Goal: Book appointment/travel/reservation

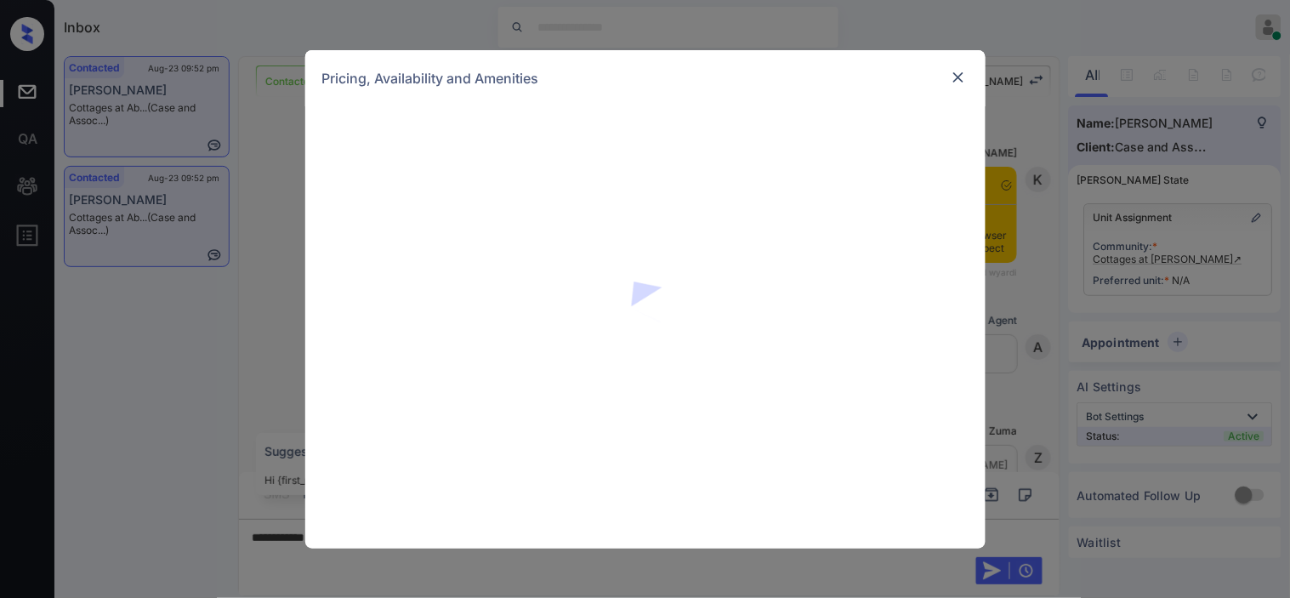
scroll to position [1707, 0]
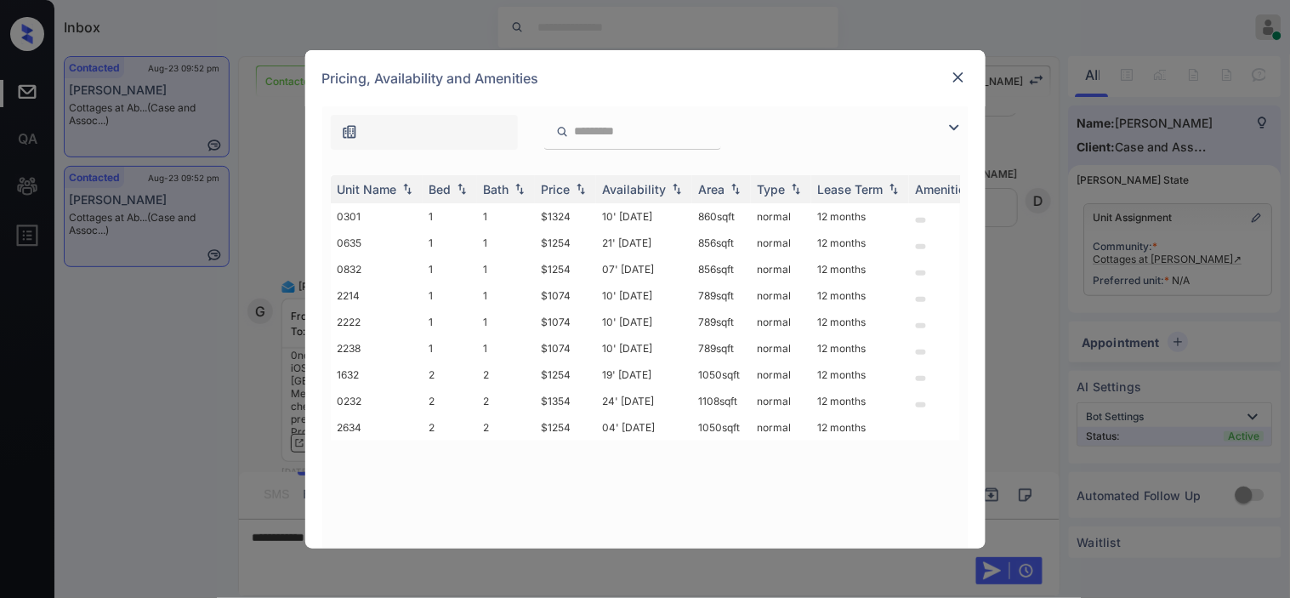
click at [957, 124] on img at bounding box center [954, 127] width 20 height 20
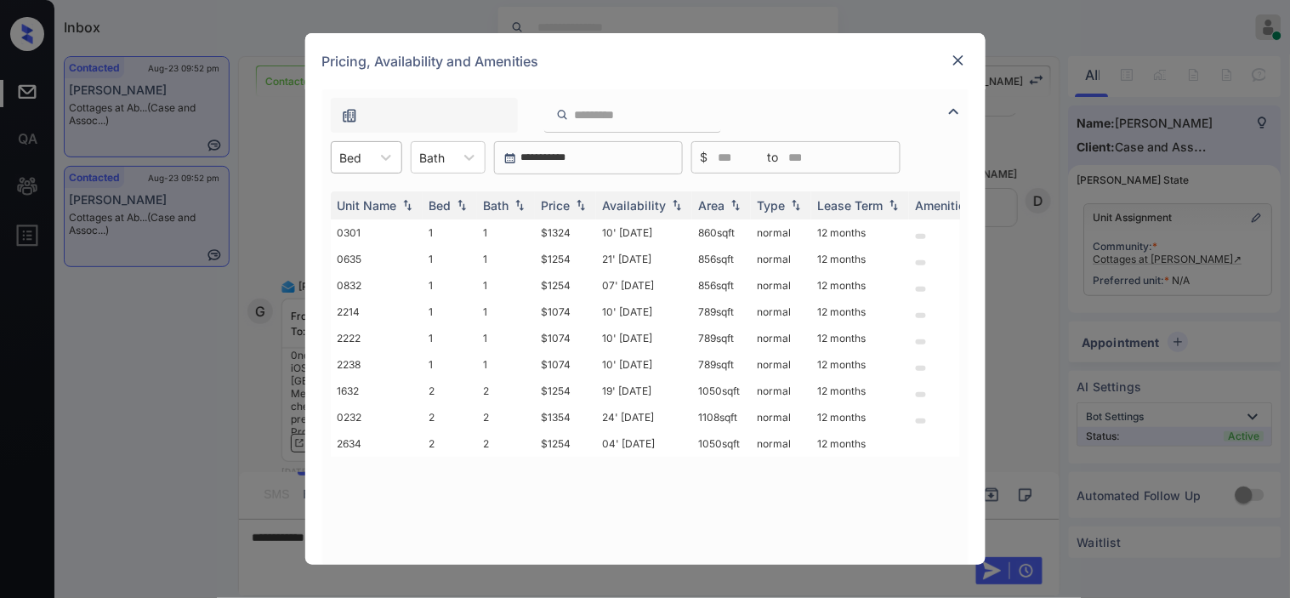
click at [369, 157] on div "Bed" at bounding box center [351, 157] width 39 height 25
click at [370, 193] on div "1" at bounding box center [366, 199] width 71 height 31
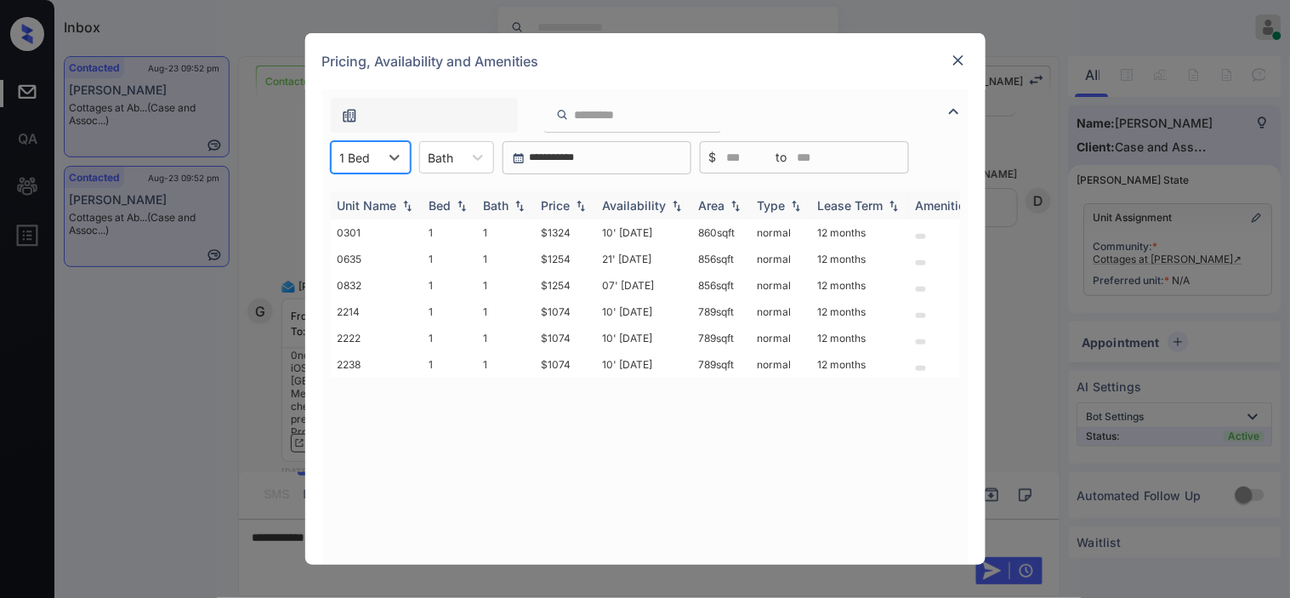
click at [669, 206] on img at bounding box center [677, 206] width 17 height 12
click at [669, 206] on img at bounding box center [677, 205] width 17 height 13
drag, startPoint x: 532, startPoint y: 233, endPoint x: 574, endPoint y: 233, distance: 42.5
click at [574, 233] on tr "0635 1 1 $1254 21' Aug 25 856 sqft normal 12 months" at bounding box center [775, 232] width 889 height 26
copy tr "$1254"
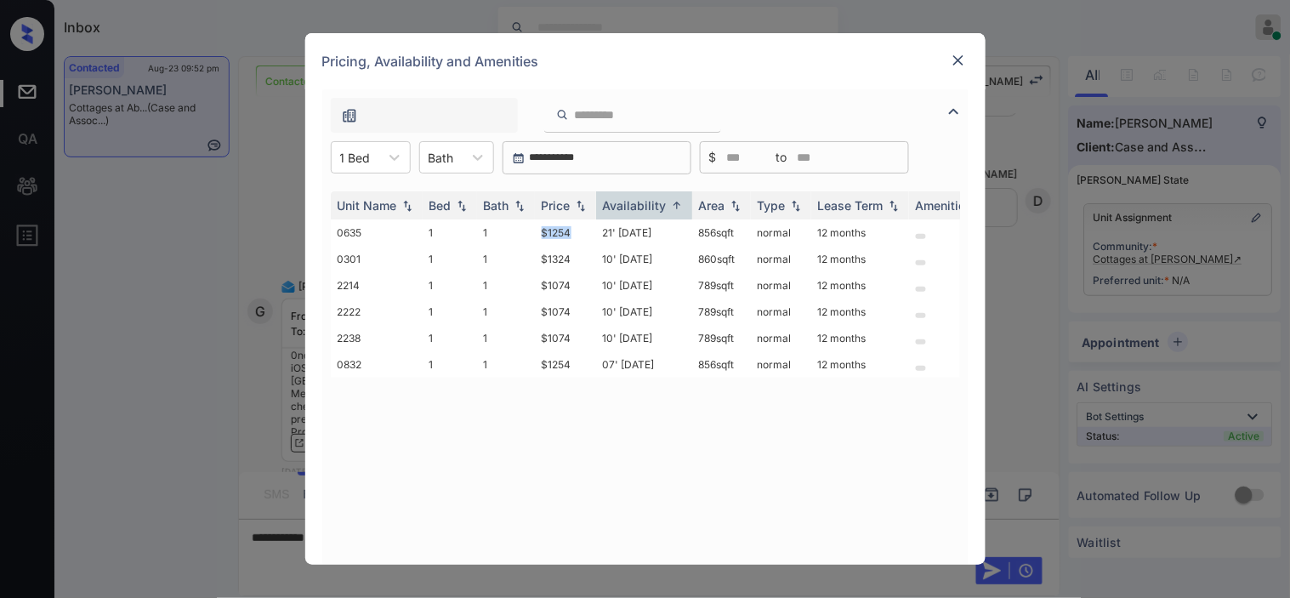
click at [962, 63] on img at bounding box center [958, 60] width 17 height 17
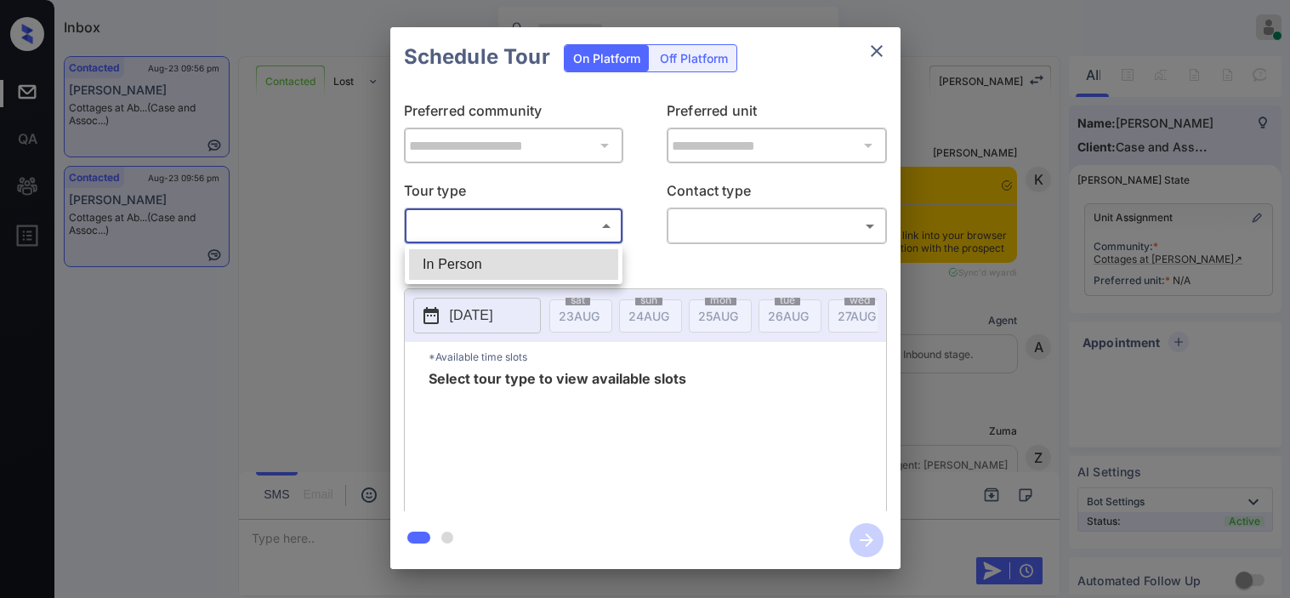
click at [557, 225] on body "Inbox [PERSON_NAME] Online Set yourself offline Set yourself on break Profile S…" at bounding box center [645, 299] width 1290 height 598
click at [544, 260] on li "In Person" at bounding box center [513, 264] width 209 height 31
type input "********"
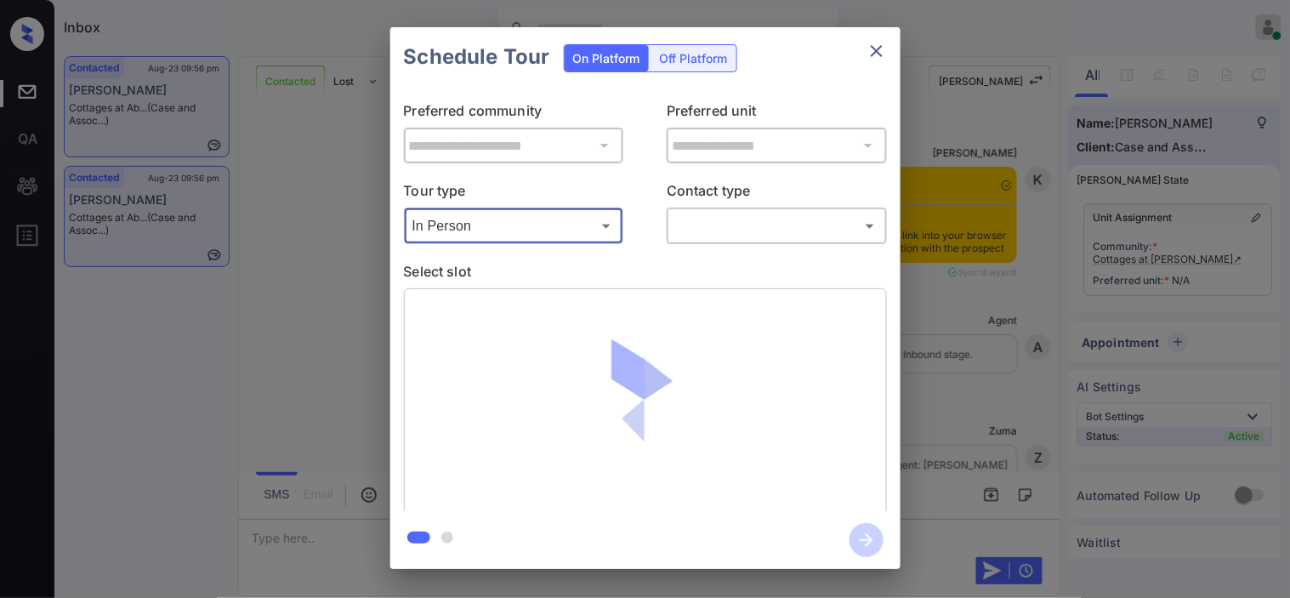
scroll to position [2780, 0]
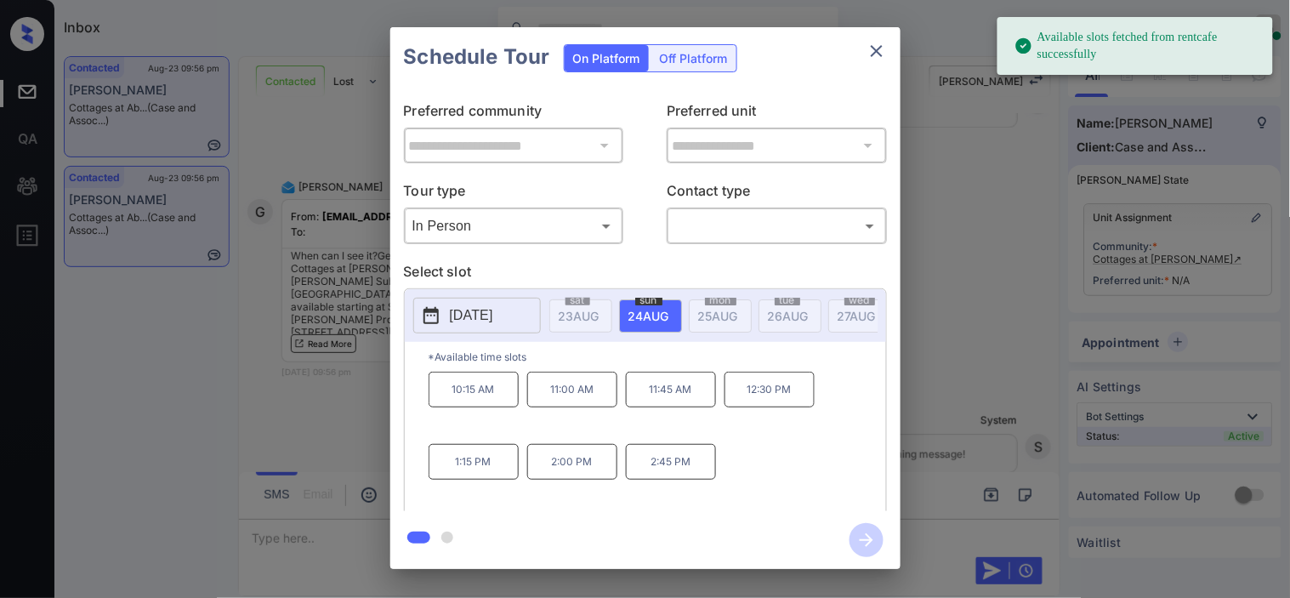
click at [432, 318] on icon at bounding box center [431, 315] width 20 height 20
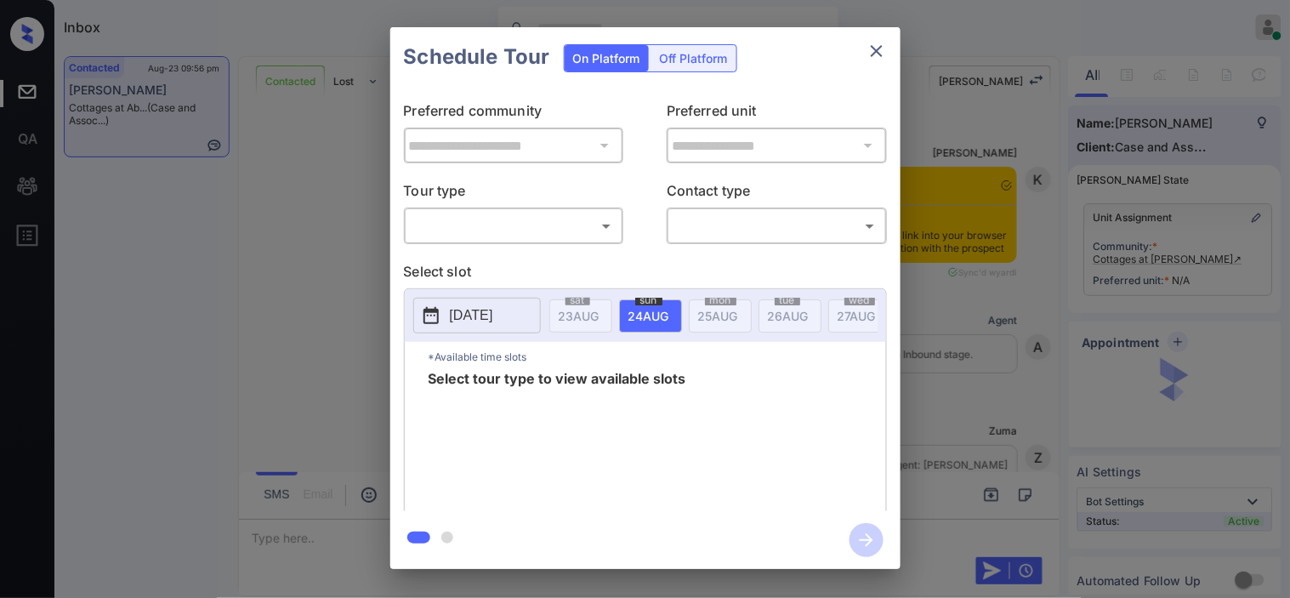
scroll to position [2969, 0]
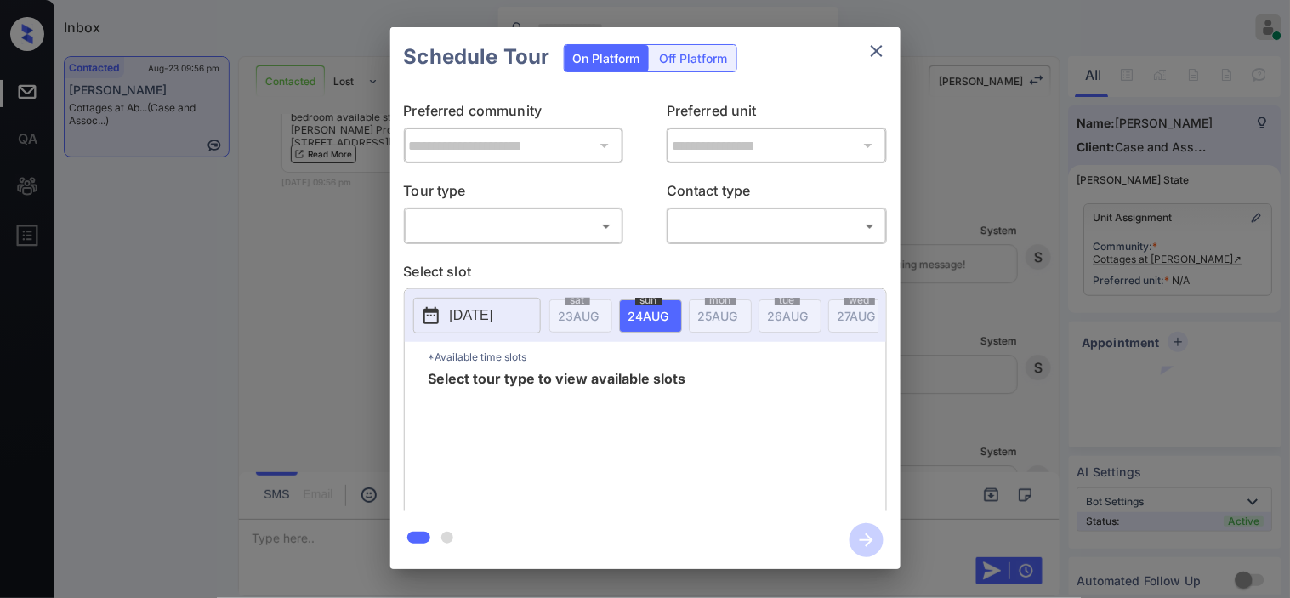
click at [499, 240] on body "Inbox [PERSON_NAME] Online Set yourself offline Set yourself on break Profile S…" at bounding box center [645, 299] width 1290 height 598
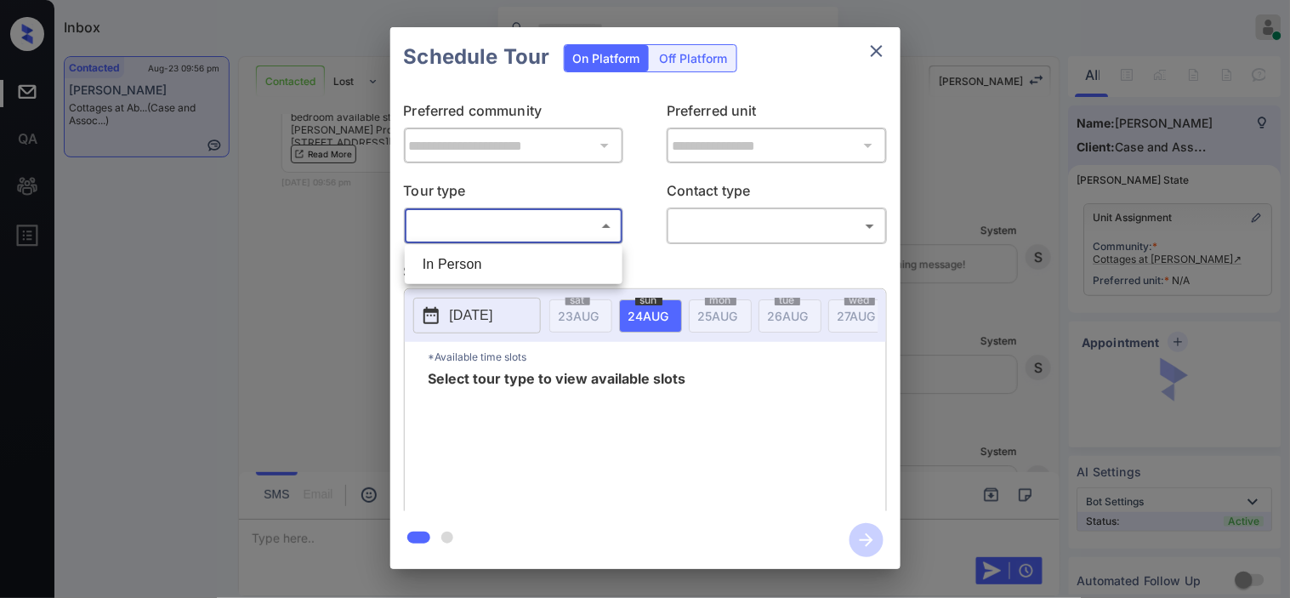
click at [491, 258] on li "In Person" at bounding box center [513, 264] width 209 height 31
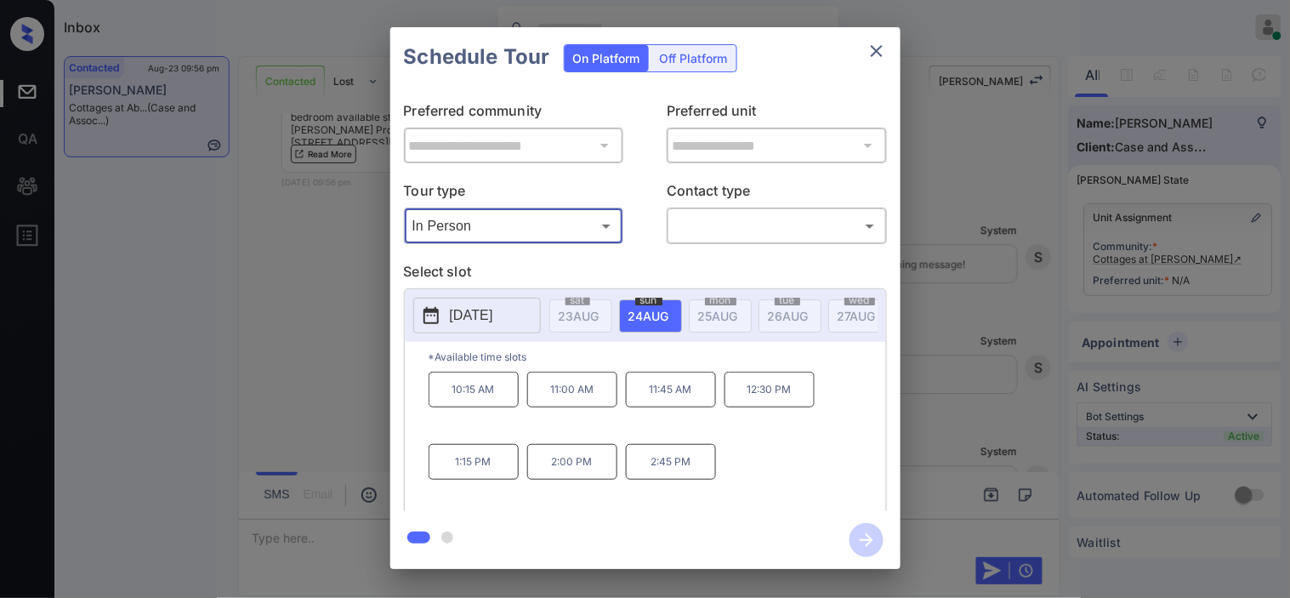
type input "********"
click at [350, 474] on div "**********" at bounding box center [645, 298] width 1290 height 596
